Goal: Task Accomplishment & Management: Manage account settings

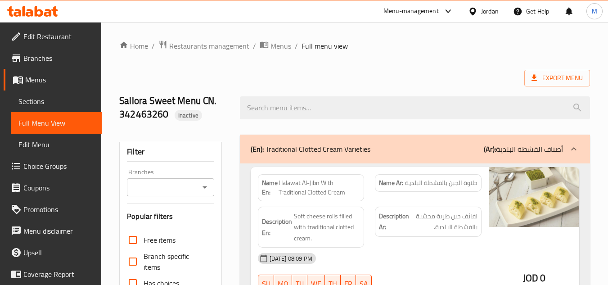
scroll to position [16585, 0]
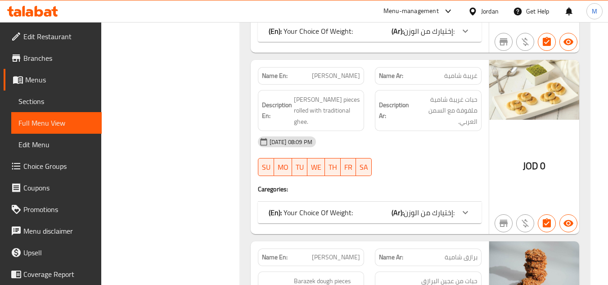
click at [51, 8] on icon at bounding box center [32, 11] width 51 height 11
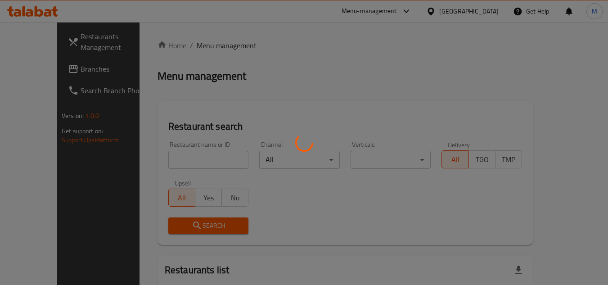
scroll to position [45, 0]
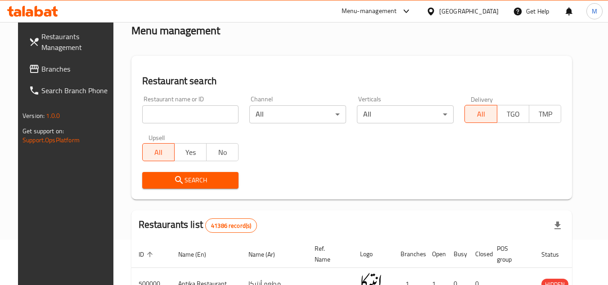
click at [46, 11] on icon at bounding box center [32, 11] width 51 height 11
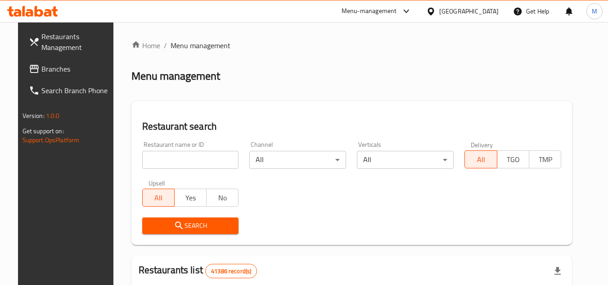
scroll to position [45, 0]
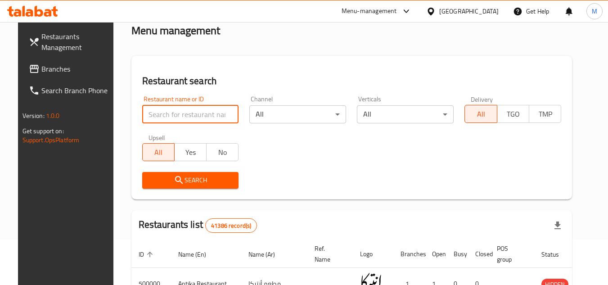
click at [210, 113] on input "search" at bounding box center [190, 114] width 97 height 18
paste input "684252"
type input "684252"
click button "Search" at bounding box center [190, 180] width 97 height 17
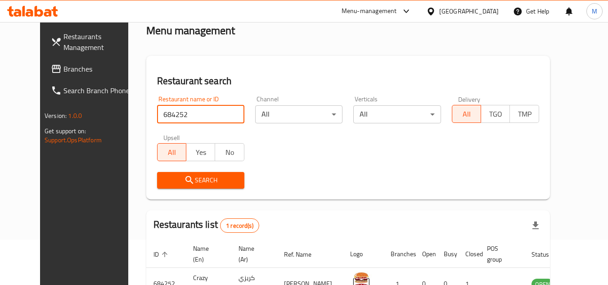
scroll to position [109, 0]
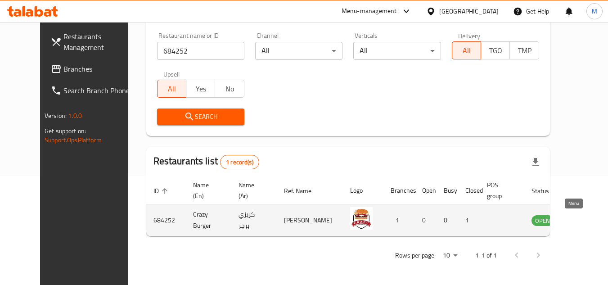
click at [579, 221] on icon "enhanced table" at bounding box center [584, 221] width 10 height 8
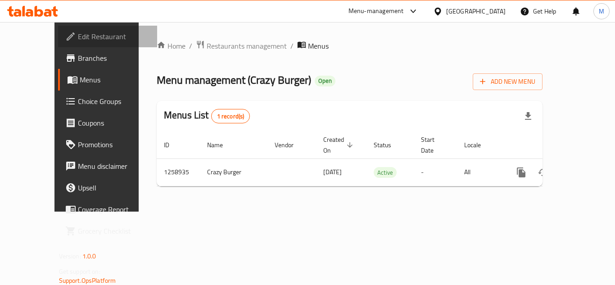
click at [82, 34] on span "Edit Restaurant" at bounding box center [114, 36] width 72 height 11
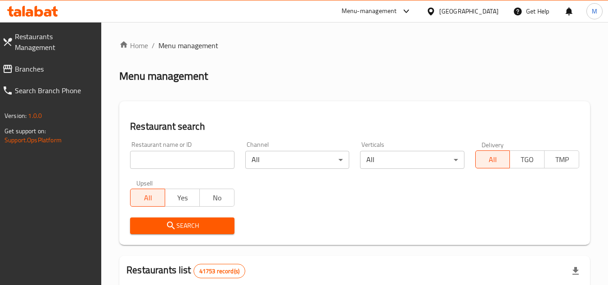
click at [210, 159] on input "search" at bounding box center [182, 160] width 104 height 18
paste input "Waheed Pizza & Pastries"
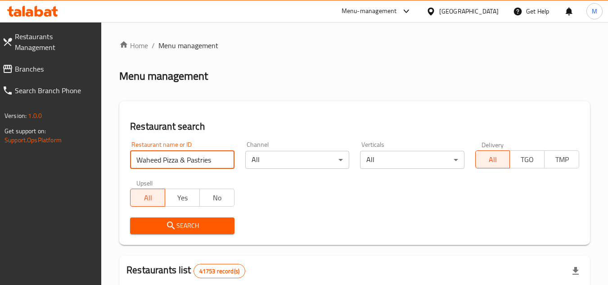
type input "Waheed Pizza & Pastries"
click button "Search" at bounding box center [182, 225] width 104 height 17
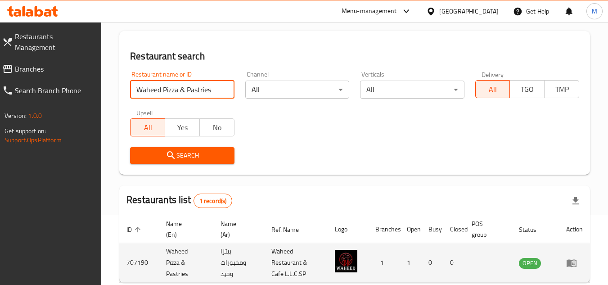
scroll to position [117, 0]
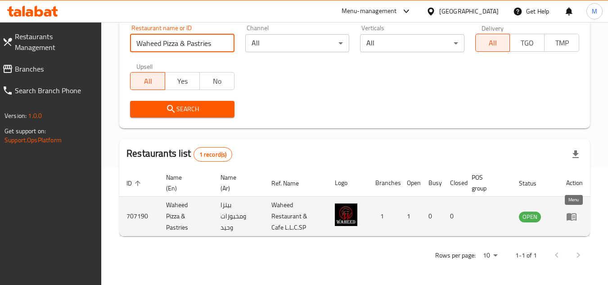
click at [568, 211] on icon "enhanced table" at bounding box center [571, 216] width 11 height 11
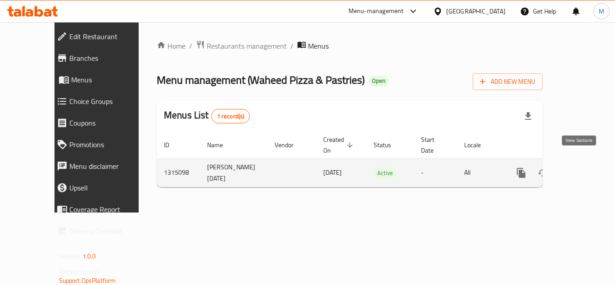
click at [585, 162] on link "enhanced table" at bounding box center [586, 173] width 22 height 22
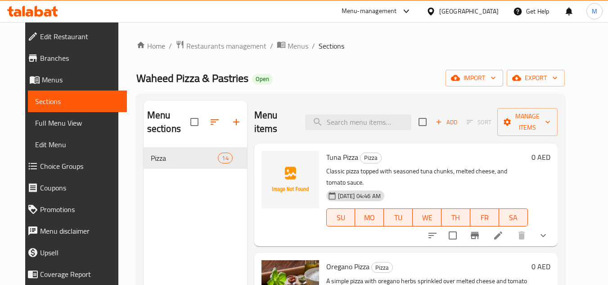
click at [316, 74] on div "Waheed Pizza & Pastries Open import export" at bounding box center [350, 78] width 428 height 17
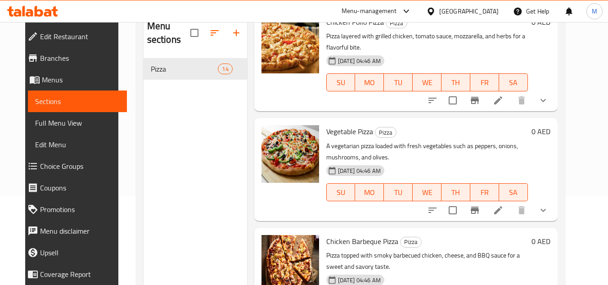
scroll to position [126, 0]
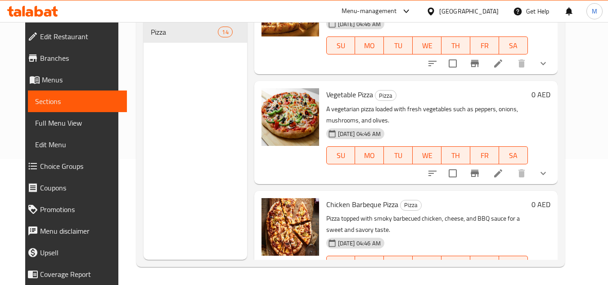
click at [39, 10] on icon at bounding box center [39, 11] width 9 height 11
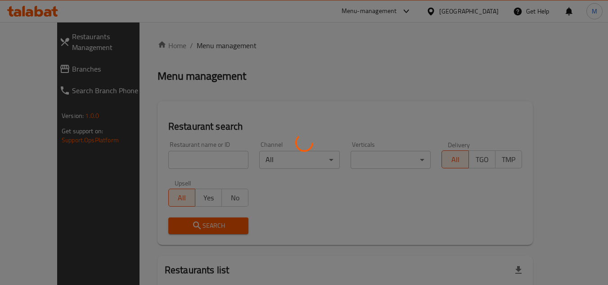
scroll to position [36, 0]
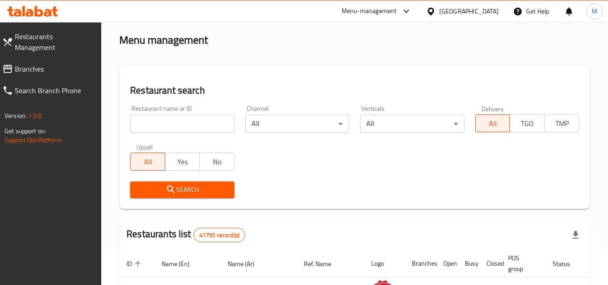
click at [224, 123] on input "search" at bounding box center [182, 124] width 104 height 18
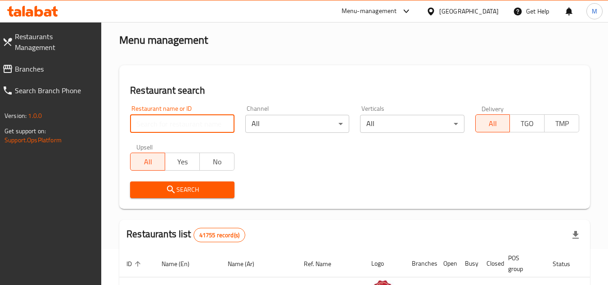
paste input "706611"
type input "706611"
click button "Search" at bounding box center [182, 189] width 104 height 17
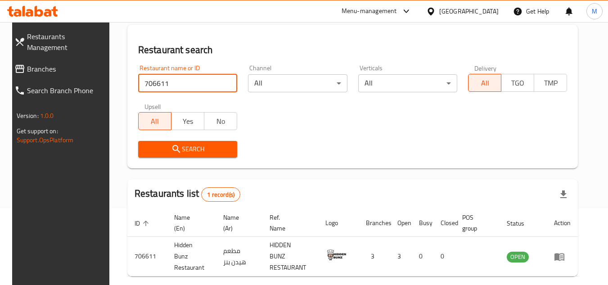
scroll to position [109, 0]
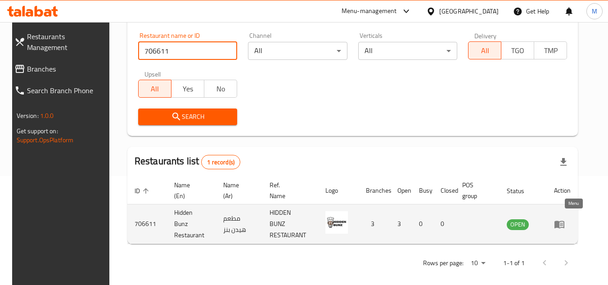
click at [564, 221] on icon "enhanced table" at bounding box center [560, 225] width 10 height 8
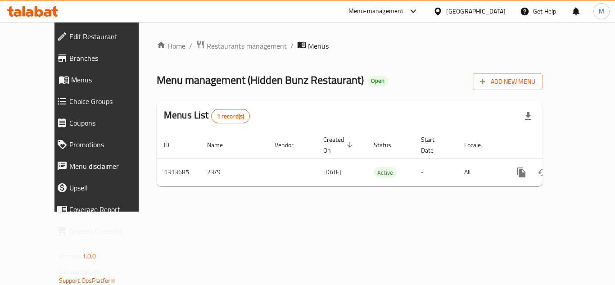
click at [69, 38] on span "Edit Restaurant" at bounding box center [109, 36] width 81 height 11
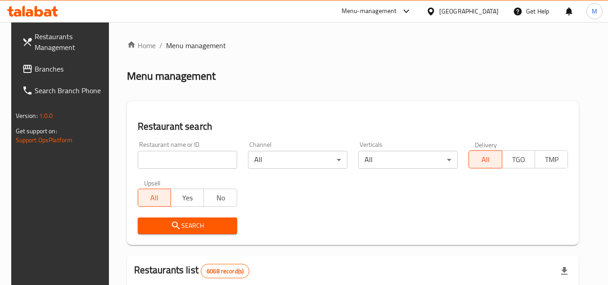
click at [210, 158] on input "search" at bounding box center [187, 160] width 99 height 18
paste input "[PERSON_NAME]"
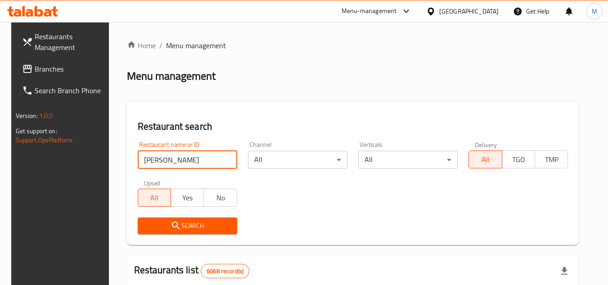
type input "[PERSON_NAME]"
click button "Search" at bounding box center [187, 225] width 99 height 17
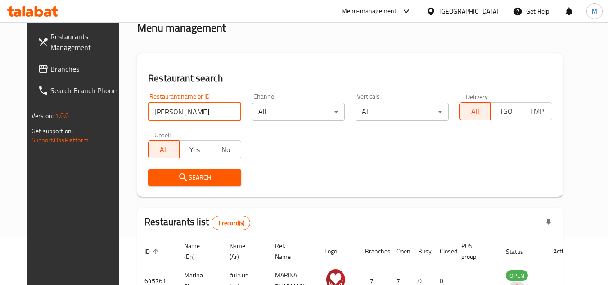
scroll to position [109, 0]
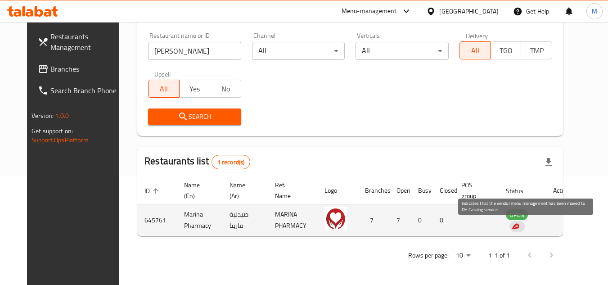
click at [519, 228] on img "enhanced table" at bounding box center [515, 226] width 8 height 8
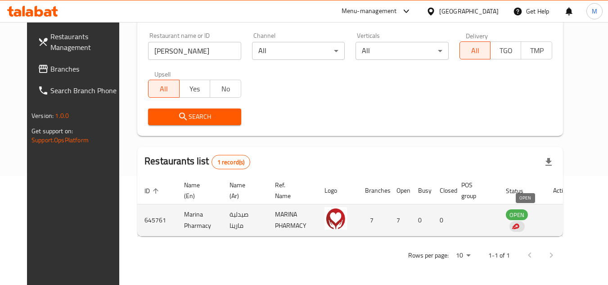
click at [523, 214] on span "OPEN" at bounding box center [517, 215] width 22 height 10
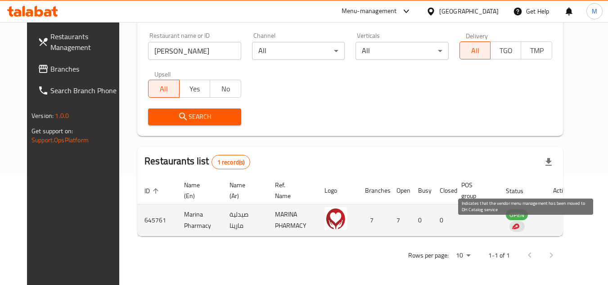
click at [519, 225] on img "enhanced table" at bounding box center [515, 226] width 8 height 8
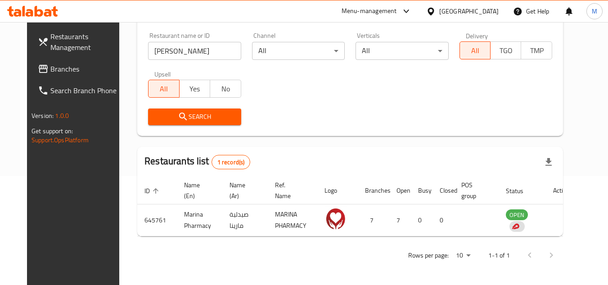
click at [62, 42] on span "Restaurants Management" at bounding box center [85, 42] width 71 height 22
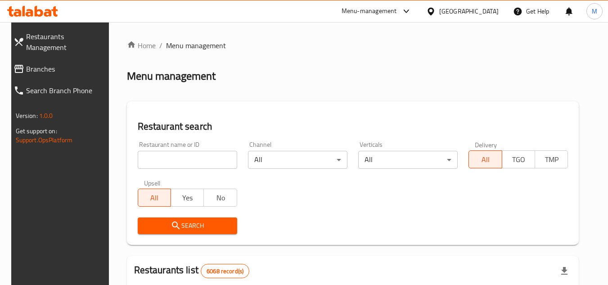
click at [43, 11] on icon at bounding box center [32, 11] width 51 height 11
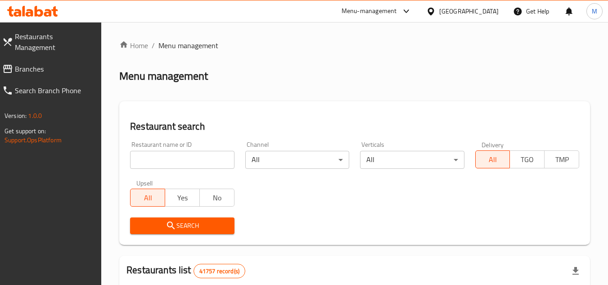
click at [236, 162] on div "Restaurant name or ID Restaurant name or ID" at bounding box center [182, 155] width 115 height 38
click at [226, 157] on input "search" at bounding box center [182, 160] width 104 height 18
paste input "778811"
type input "778811"
click button "Search" at bounding box center [182, 225] width 104 height 17
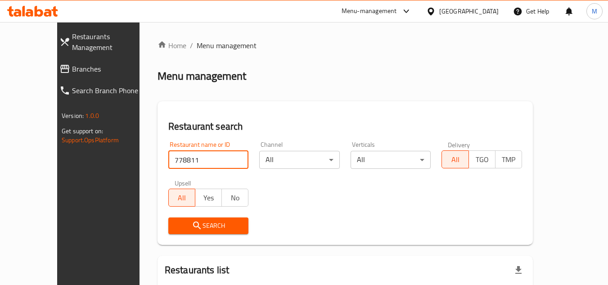
scroll to position [45, 0]
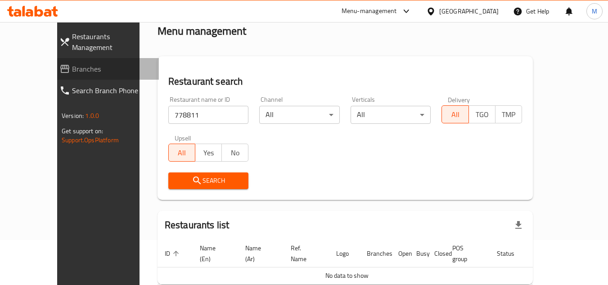
click at [72, 63] on span "Branches" at bounding box center [112, 68] width 80 height 11
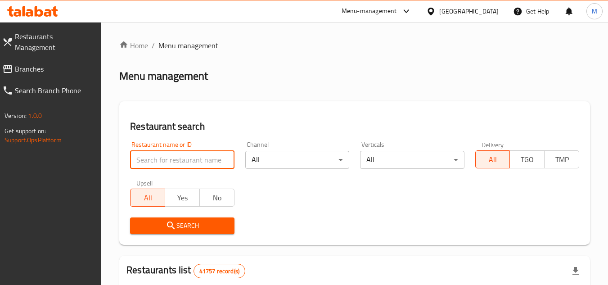
click at [221, 159] on input "search" at bounding box center [182, 160] width 104 height 18
paste input "706833"
type input "706833"
click button "Search" at bounding box center [182, 225] width 104 height 17
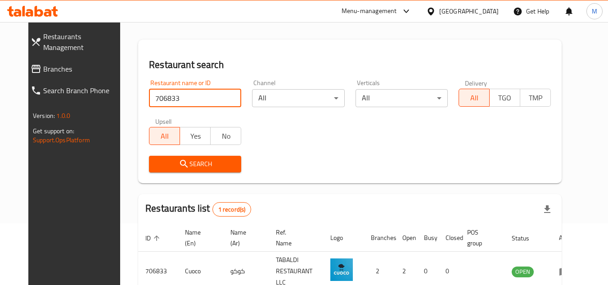
scroll to position [109, 0]
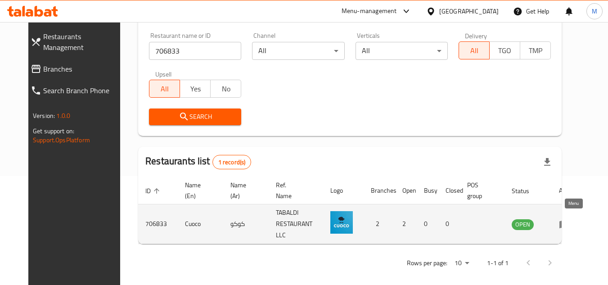
click at [569, 221] on icon "enhanced table" at bounding box center [564, 225] width 10 height 8
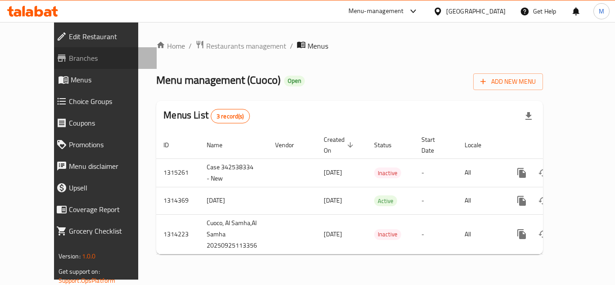
click at [81, 57] on span "Branches" at bounding box center [109, 58] width 81 height 11
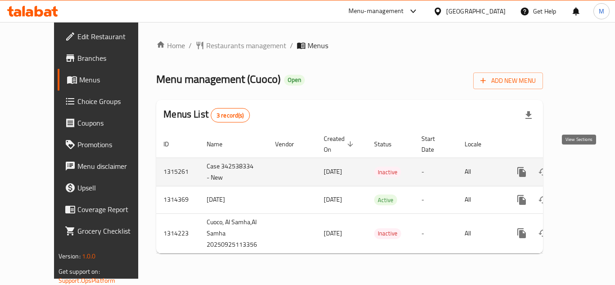
click at [581, 167] on icon "enhanced table" at bounding box center [586, 172] width 11 height 11
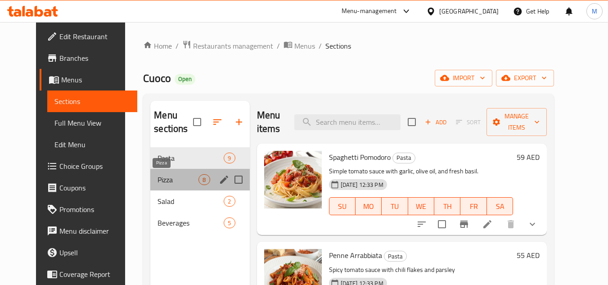
click at [158, 178] on span "Pizza" at bounding box center [178, 179] width 41 height 11
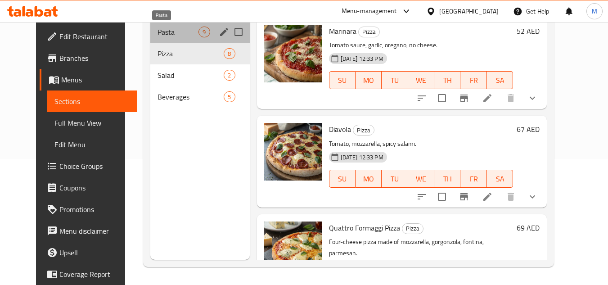
click at [158, 36] on span "Pasta" at bounding box center [178, 32] width 41 height 11
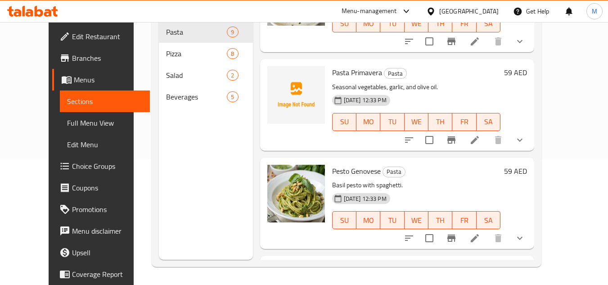
scroll to position [405, 0]
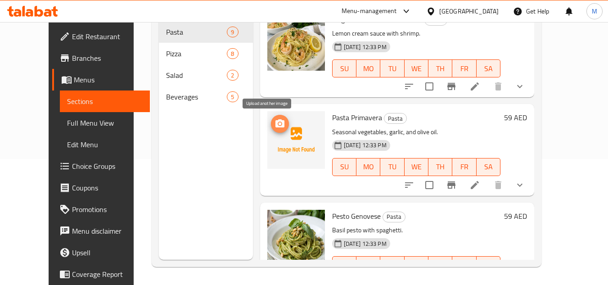
click at [275, 122] on icon "upload picture" at bounding box center [280, 123] width 11 height 11
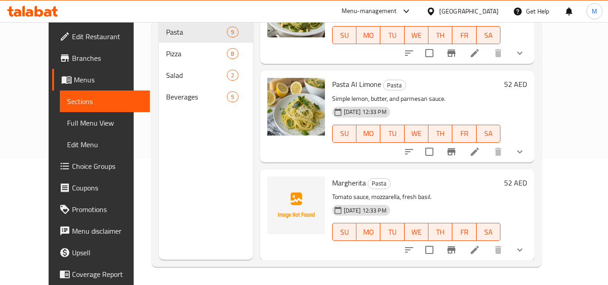
scroll to position [636, 0]
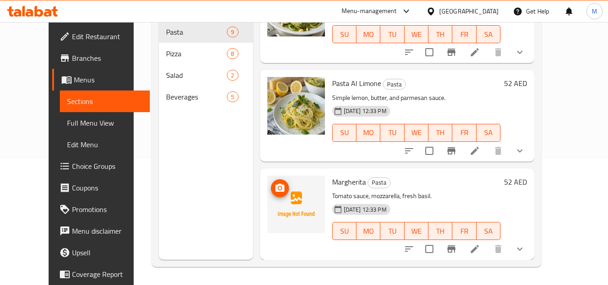
click at [278, 187] on circle "upload picture" at bounding box center [279, 187] width 3 height 3
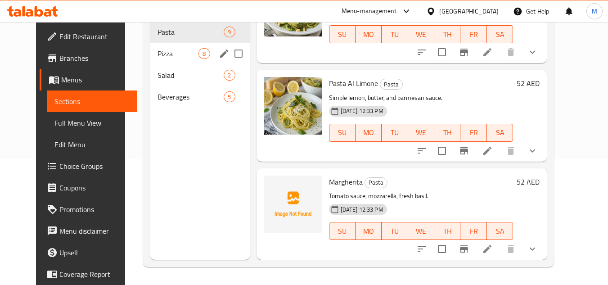
click at [153, 47] on div "Pizza 8" at bounding box center [199, 54] width 99 height 22
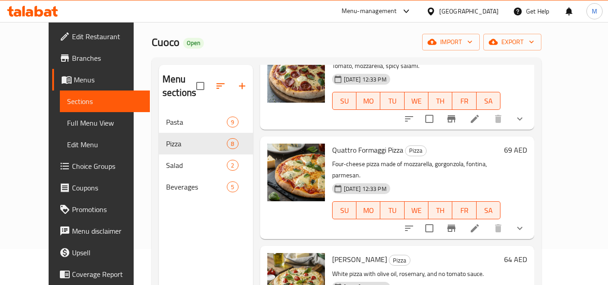
scroll to position [135, 0]
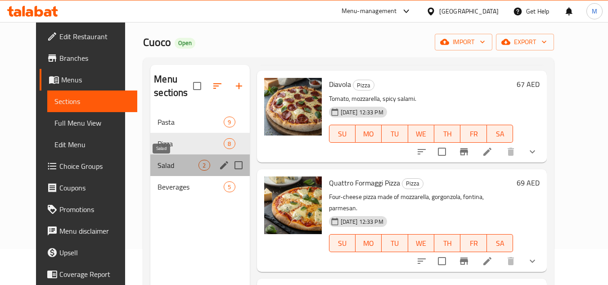
click at [162, 165] on span "Salad" at bounding box center [178, 165] width 41 height 11
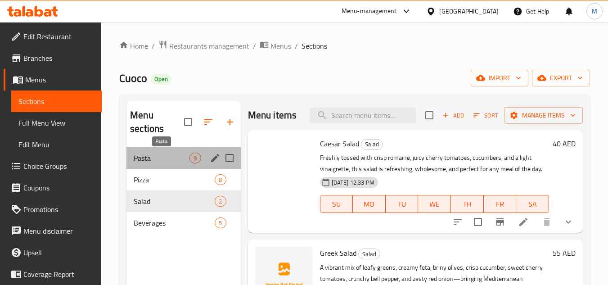
click at [166, 158] on span "Pasta" at bounding box center [162, 158] width 56 height 11
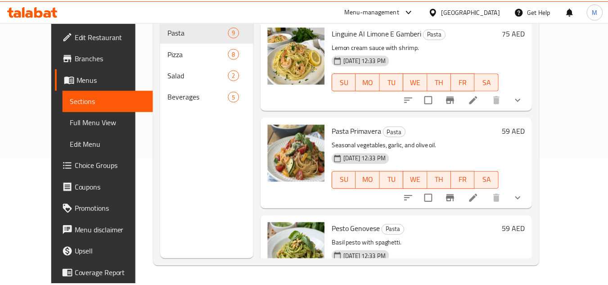
scroll to position [405, 0]
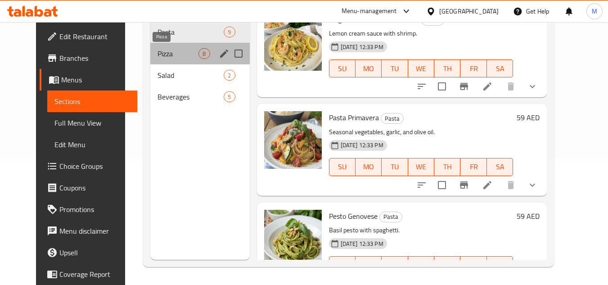
click at [161, 54] on span "Pizza" at bounding box center [178, 53] width 41 height 11
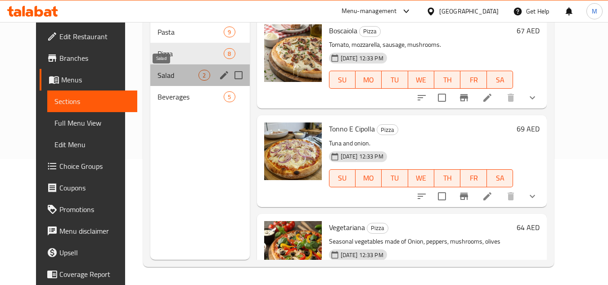
click at [158, 75] on span "Salad" at bounding box center [178, 75] width 41 height 11
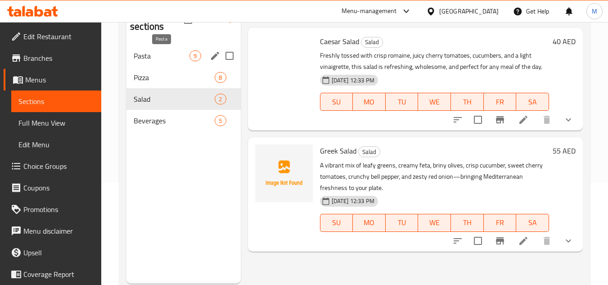
scroll to position [81, 0]
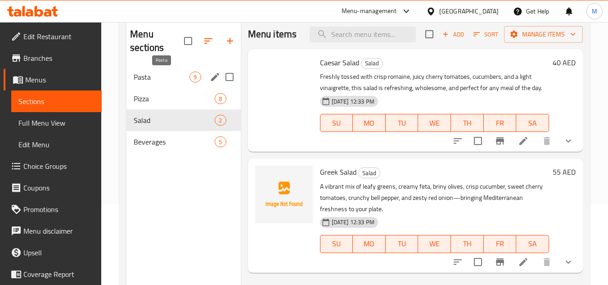
click at [155, 76] on span "Pasta" at bounding box center [162, 77] width 56 height 11
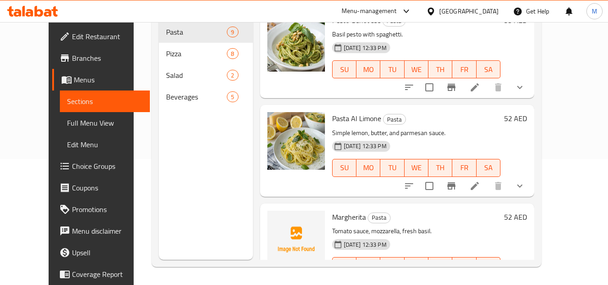
scroll to position [546, 0]
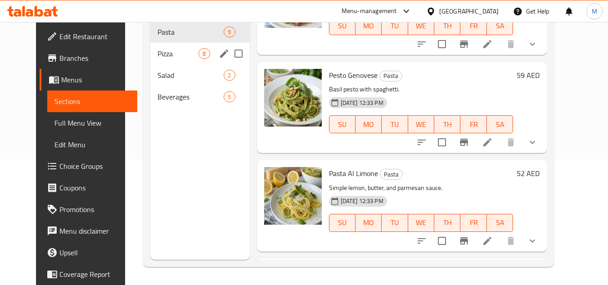
click at [158, 49] on span "Pizza" at bounding box center [178, 53] width 41 height 11
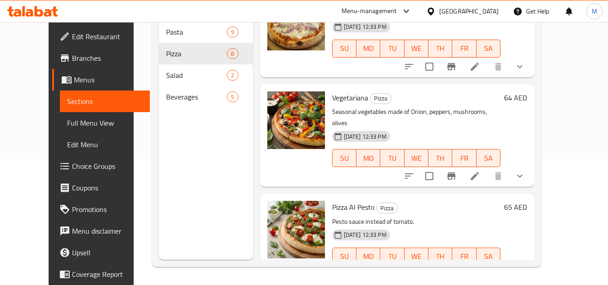
scroll to position [538, 0]
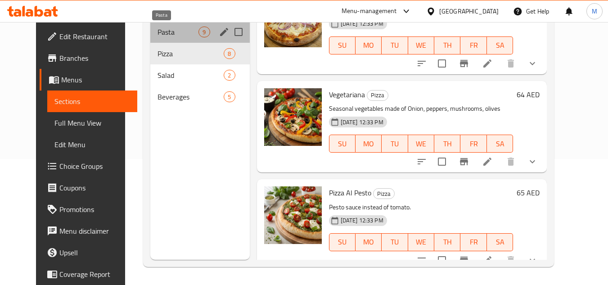
click at [158, 32] on span "Pasta" at bounding box center [178, 32] width 41 height 11
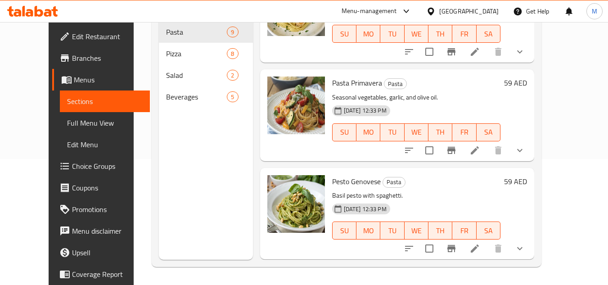
scroll to position [411, 0]
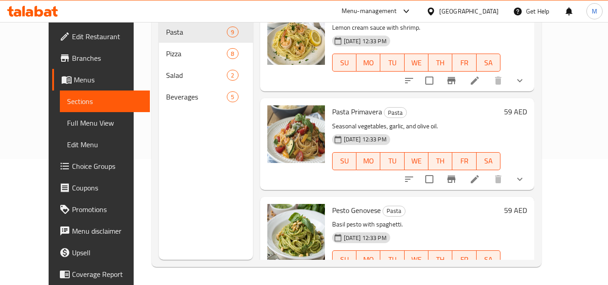
click at [332, 112] on span "Pasta Primavera" at bounding box center [357, 112] width 50 height 14
copy h6 "Pasta Primavera"
click at [36, 13] on icon at bounding box center [39, 11] width 9 height 11
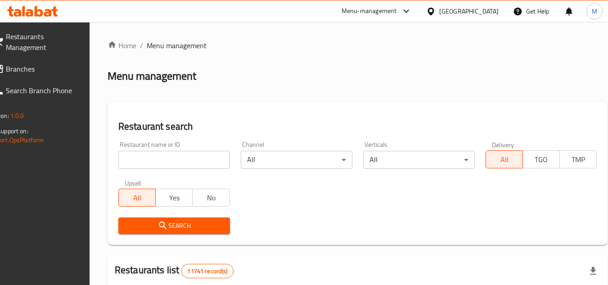
scroll to position [74, 0]
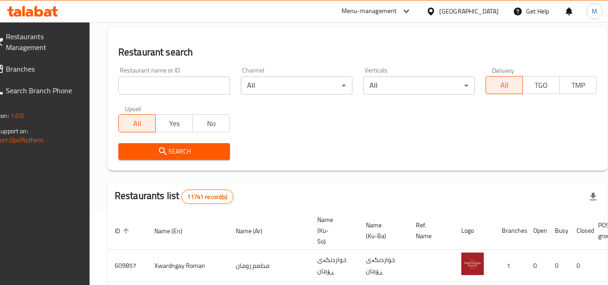
click at [198, 85] on input "search" at bounding box center [174, 86] width 112 height 18
paste input "675440"
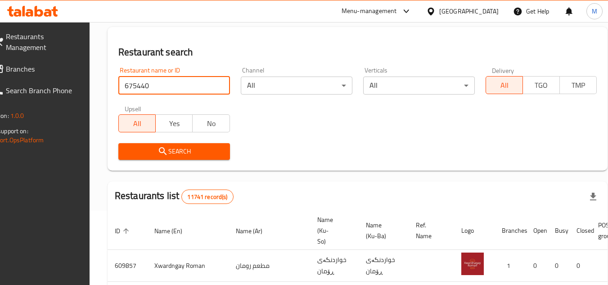
type input "675440"
click button "Search" at bounding box center [174, 151] width 112 height 17
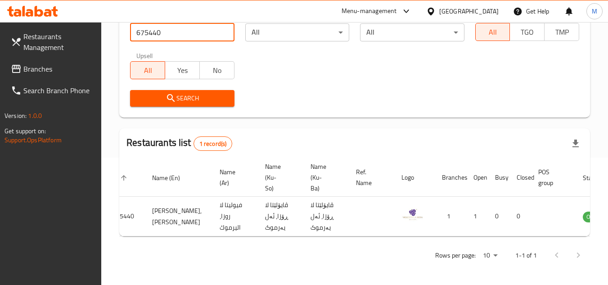
scroll to position [0, 56]
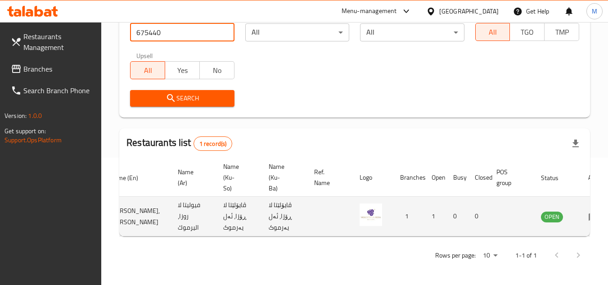
click at [588, 211] on icon "enhanced table" at bounding box center [593, 216] width 11 height 11
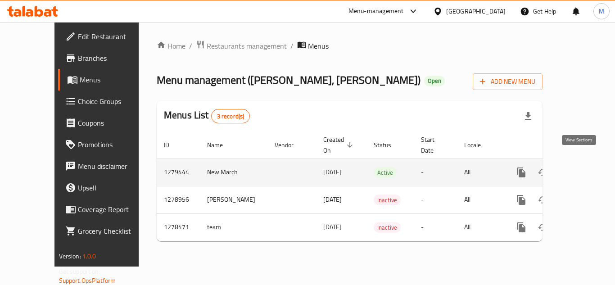
click at [581, 167] on icon "enhanced table" at bounding box center [586, 172] width 11 height 11
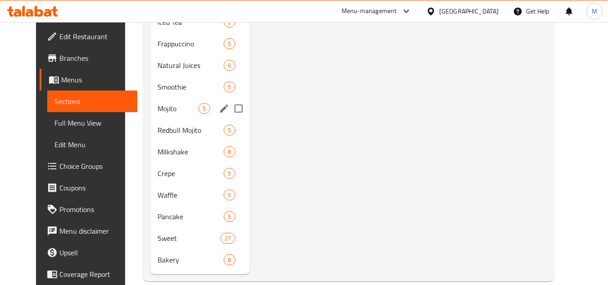
scroll to position [302, 0]
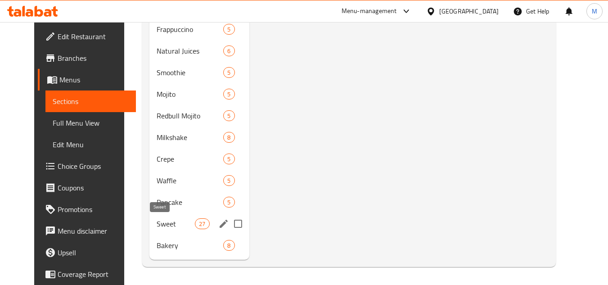
click at [157, 224] on span "Sweet" at bounding box center [176, 223] width 38 height 11
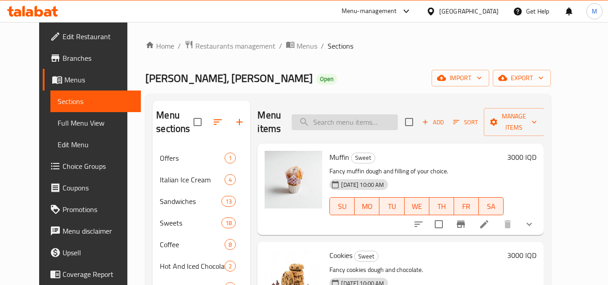
click at [335, 122] on input "search" at bounding box center [345, 122] width 106 height 16
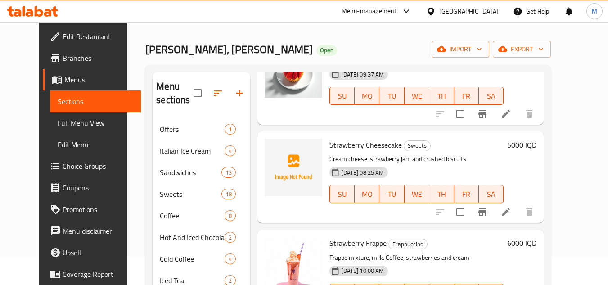
scroll to position [45, 0]
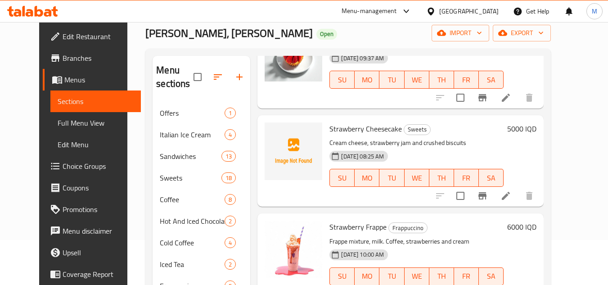
type input "straw"
click at [273, 131] on icon "upload picture" at bounding box center [277, 135] width 9 height 8
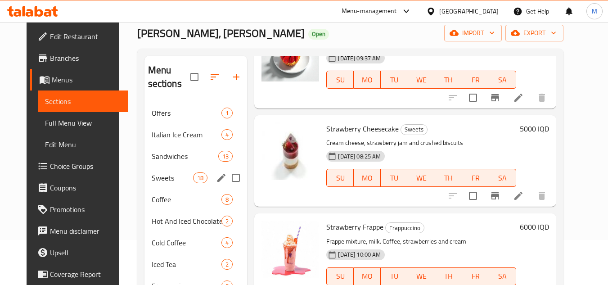
click at [152, 174] on span "Sweets" at bounding box center [173, 177] width 42 height 11
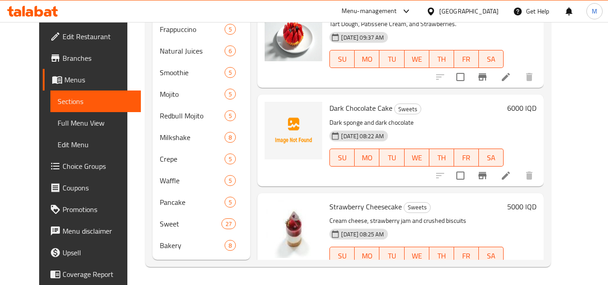
scroll to position [1345, 0]
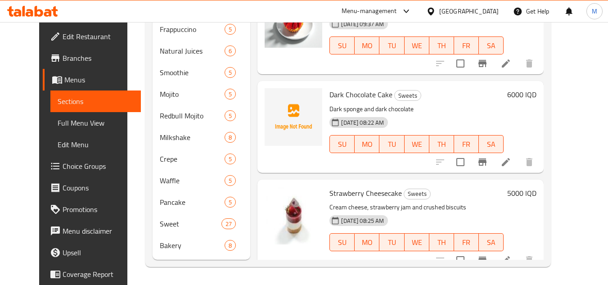
click at [338, 88] on span "Dark Chocolate Cake" at bounding box center [360, 95] width 63 height 14
copy h6 "Dark Chocolate Cake"
click at [52, 9] on icon at bounding box center [54, 11] width 6 height 10
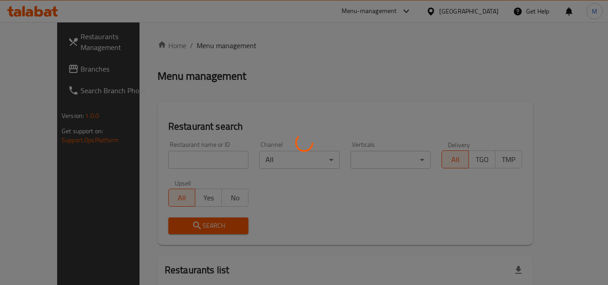
scroll to position [74, 0]
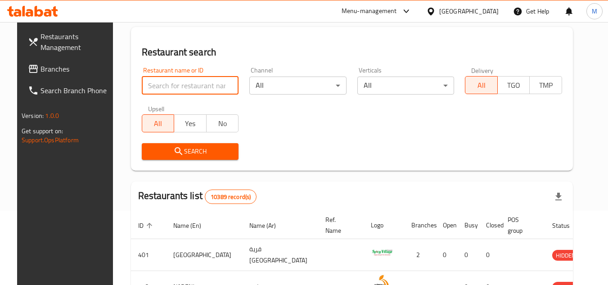
click at [194, 81] on input "search" at bounding box center [190, 86] width 97 height 18
paste input "759630"
type input "759630"
click button "Search" at bounding box center [190, 151] width 97 height 17
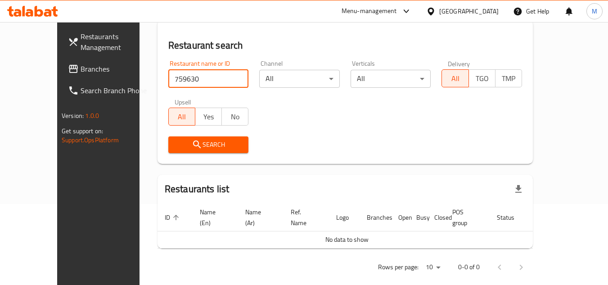
scroll to position [83, 0]
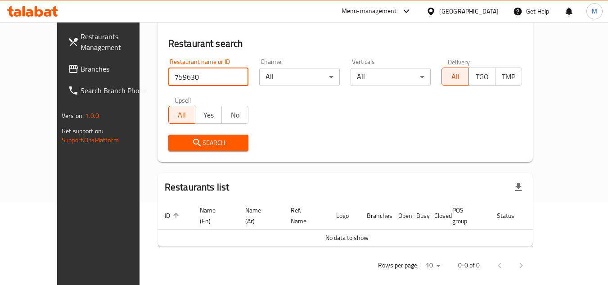
click at [81, 68] on span "Branches" at bounding box center [116, 68] width 71 height 11
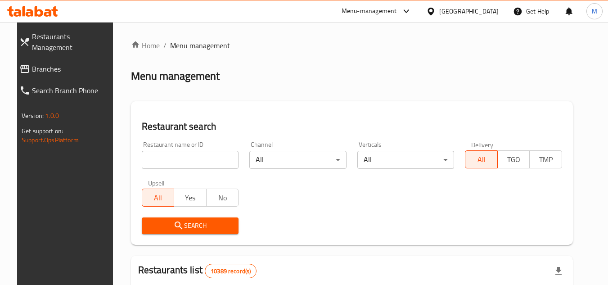
click at [220, 154] on input "search" at bounding box center [190, 160] width 97 height 18
paste input "694757"
type input "694757"
click button "Search" at bounding box center [190, 225] width 97 height 17
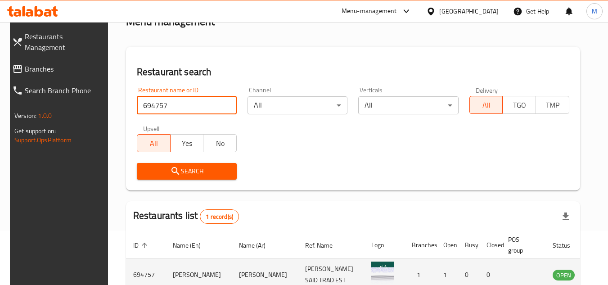
scroll to position [109, 0]
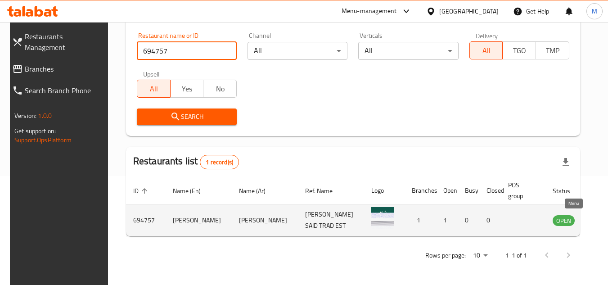
click at [606, 221] on icon "enhanced table" at bounding box center [607, 221] width 3 height 4
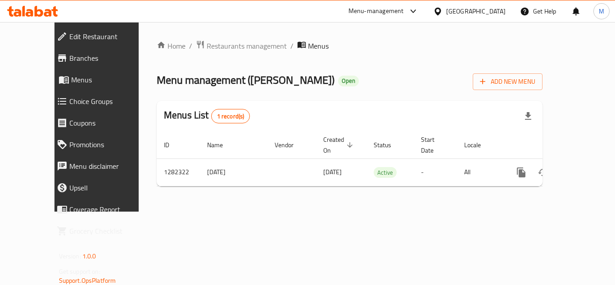
click at [69, 38] on span "Edit Restaurant" at bounding box center [109, 36] width 81 height 11
